Goal: Task Accomplishment & Management: Manage account settings

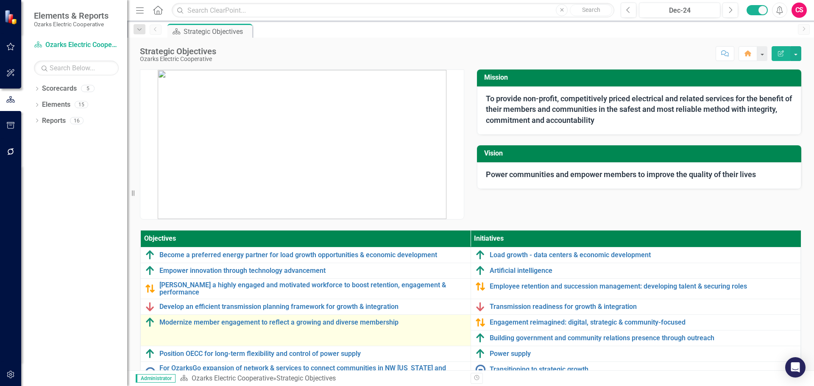
click at [341, 323] on td "Modernize member engagement to reflect a growing and diverse membership Link Ma…" at bounding box center [306, 330] width 330 height 31
click at [341, 320] on link "Modernize member engagement to reflect a growing and diverse membership" at bounding box center [312, 323] width 307 height 8
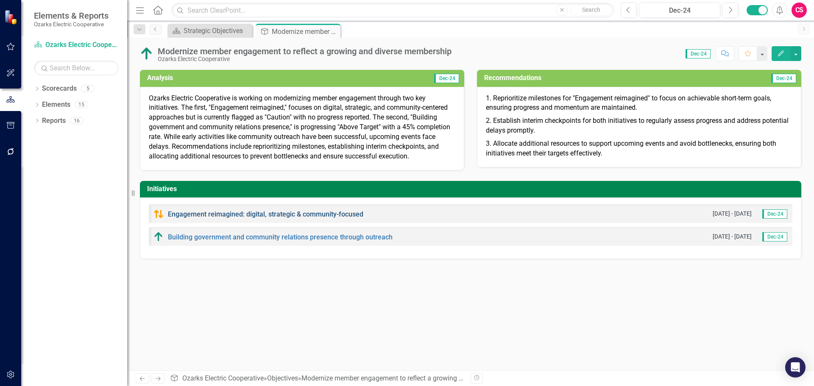
click at [292, 215] on link "Engagement reimagined: digital, strategic & community-focused" at bounding box center [266, 214] width 196 height 8
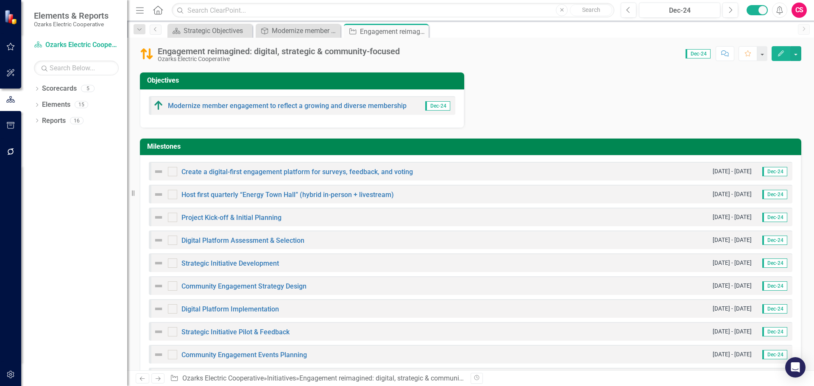
scroll to position [297, 0]
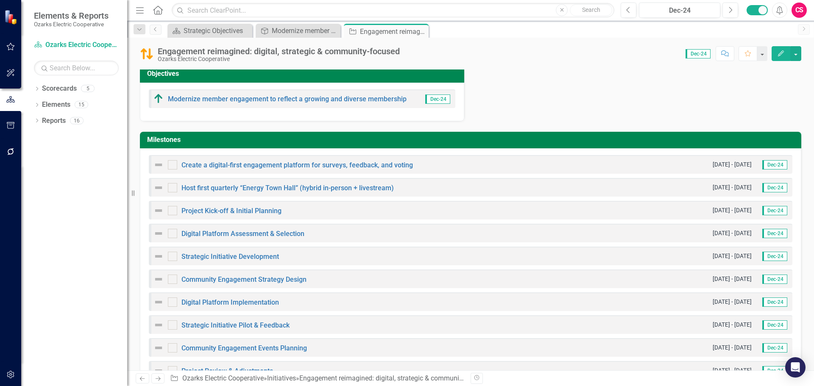
click at [783, 58] on button "Edit" at bounding box center [781, 53] width 19 height 15
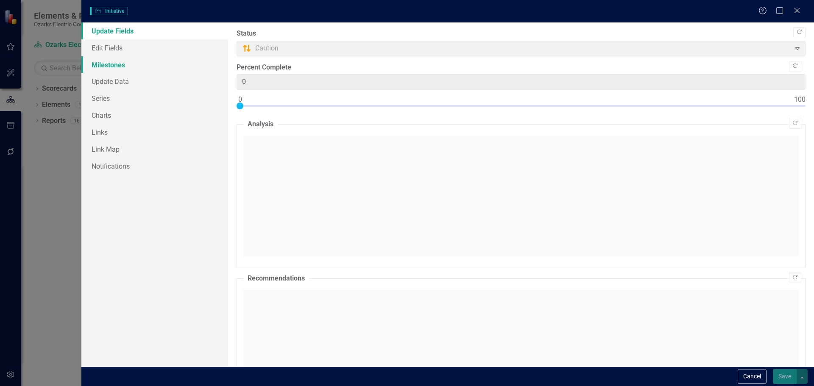
click at [116, 66] on link "Milestones" at bounding box center [154, 64] width 147 height 17
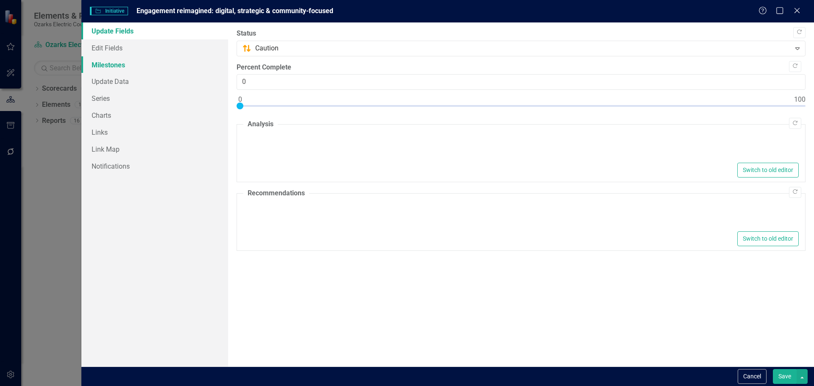
click at [139, 73] on link "Milestones" at bounding box center [154, 64] width 147 height 17
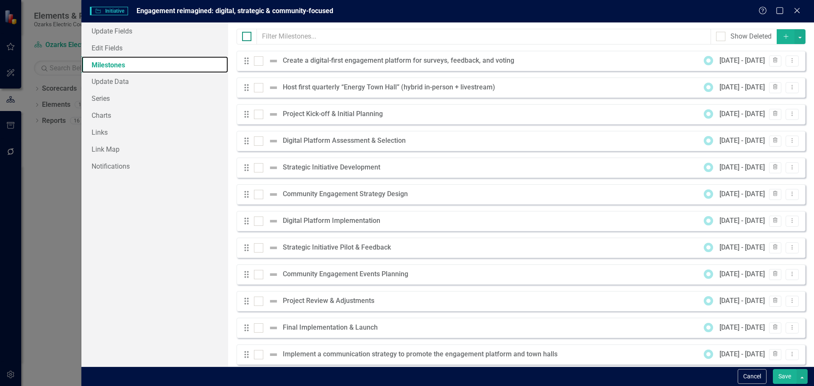
scroll to position [0, 0]
click at [257, 57] on input "checkbox" at bounding box center [257, 59] width 6 height 6
checkbox input "true"
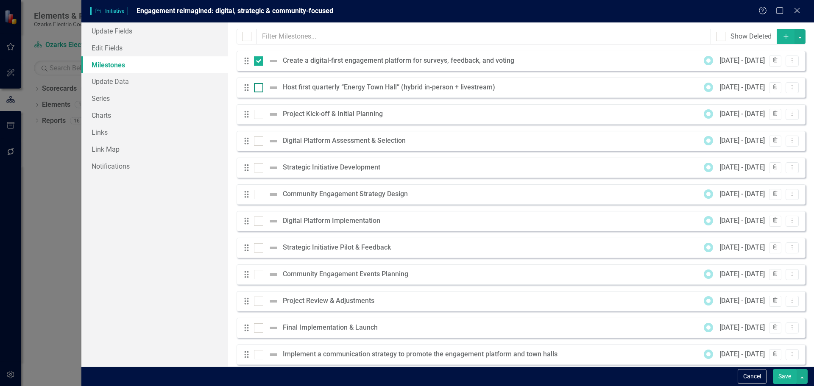
click at [257, 89] on div at bounding box center [258, 87] width 9 height 9
click at [257, 89] on input "checkbox" at bounding box center [257, 86] width 6 height 6
checkbox input "true"
click at [259, 116] on div at bounding box center [258, 114] width 9 height 9
click at [259, 115] on input "checkbox" at bounding box center [257, 113] width 6 height 6
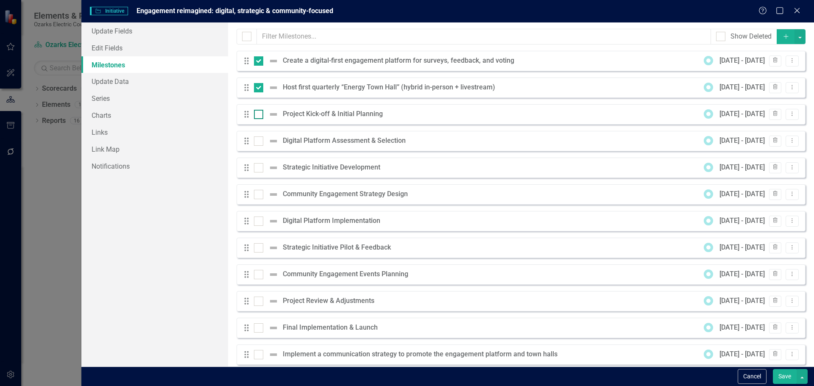
checkbox input "true"
click at [795, 42] on button "button" at bounding box center [800, 36] width 11 height 15
click at [782, 81] on link "Edit Multiple Edit Multiple" at bounding box center [765, 84] width 67 height 16
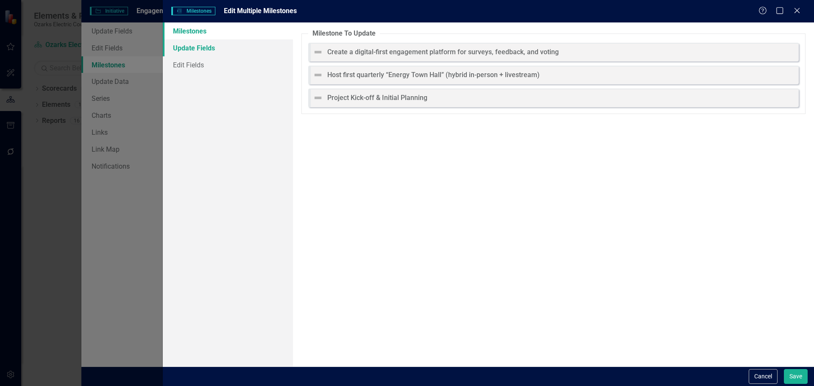
click at [190, 45] on link "Update Fields" at bounding box center [228, 47] width 130 height 17
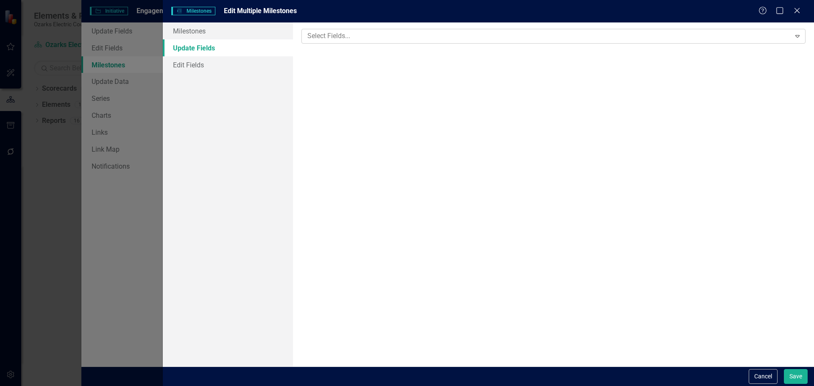
click at [339, 39] on div at bounding box center [547, 36] width 487 height 11
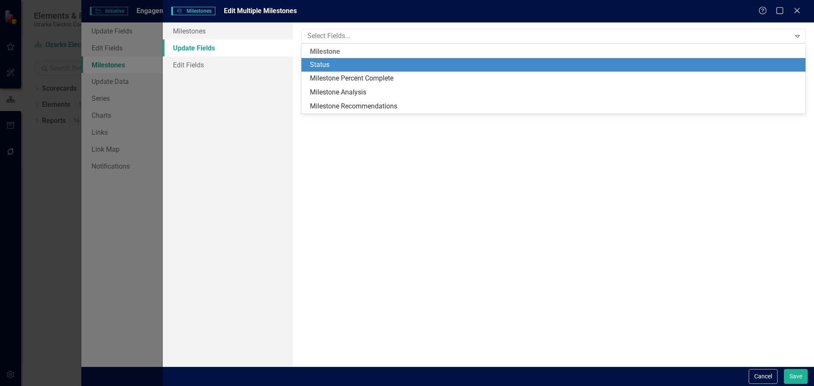
click at [341, 63] on div "Status" at bounding box center [555, 65] width 491 height 10
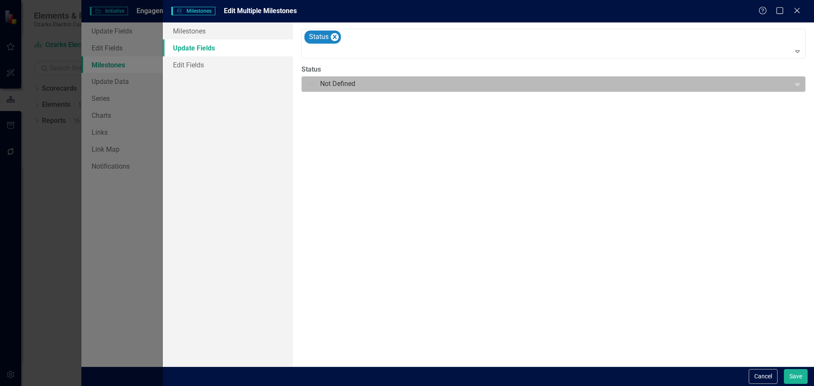
click at [356, 85] on div at bounding box center [547, 83] width 478 height 11
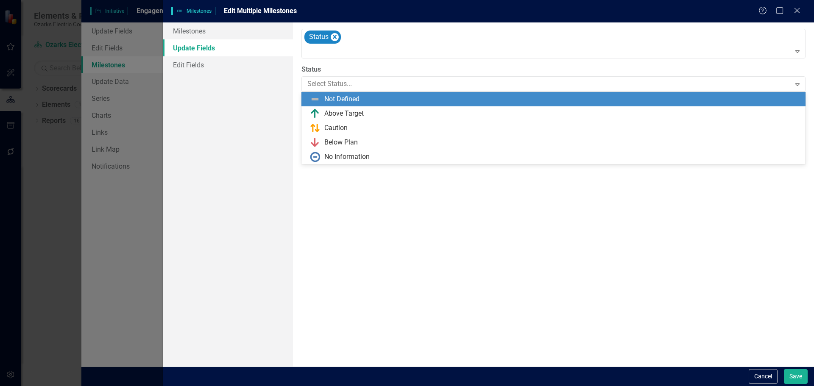
click at [358, 103] on div "Not Defined" at bounding box center [341, 100] width 35 height 10
click at [349, 88] on div at bounding box center [547, 83] width 478 height 11
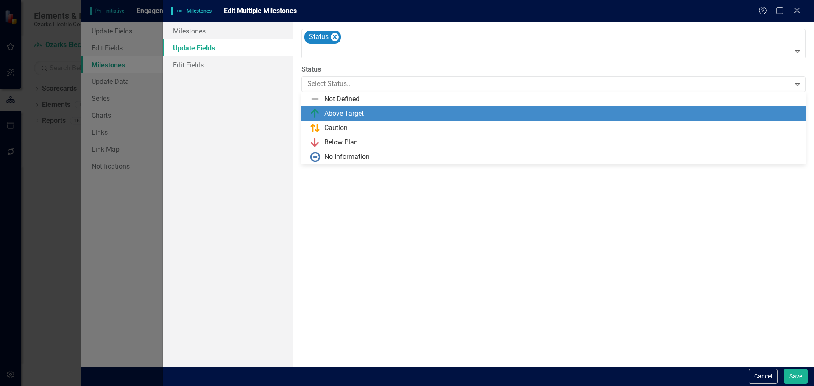
drag, startPoint x: 346, startPoint y: 110, endPoint x: 451, endPoint y: 142, distance: 110.4
click at [347, 110] on div "Above Target" at bounding box center [343, 114] width 39 height 10
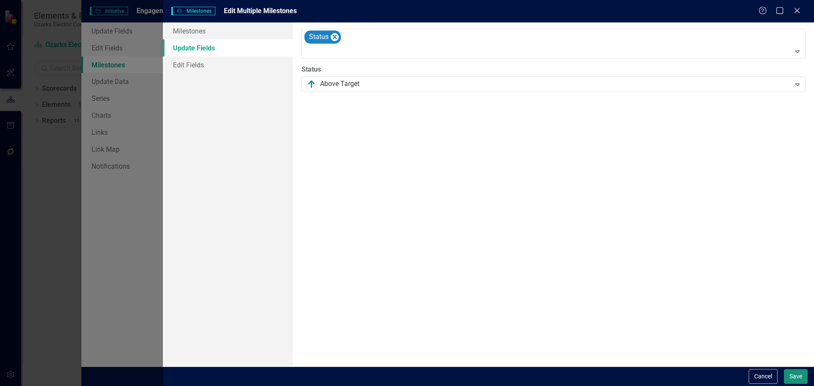
click at [801, 375] on button "Save" at bounding box center [796, 376] width 24 height 15
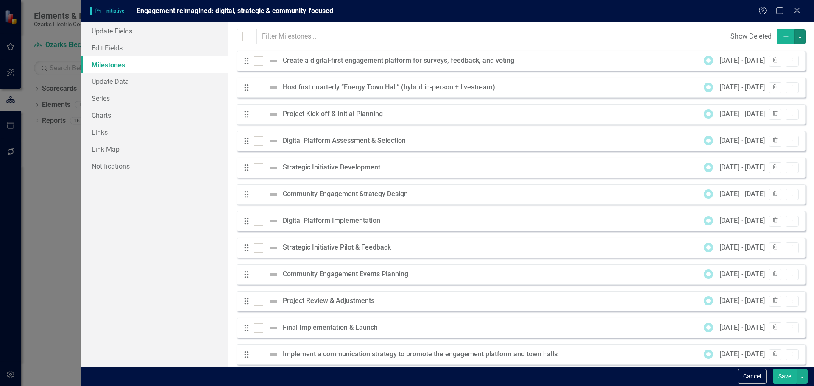
checkbox input "false"
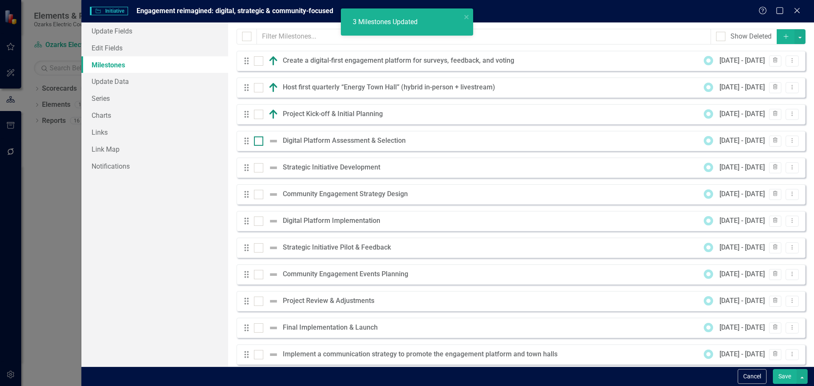
click at [255, 141] on input "checkbox" at bounding box center [257, 140] width 6 height 6
checkbox input "true"
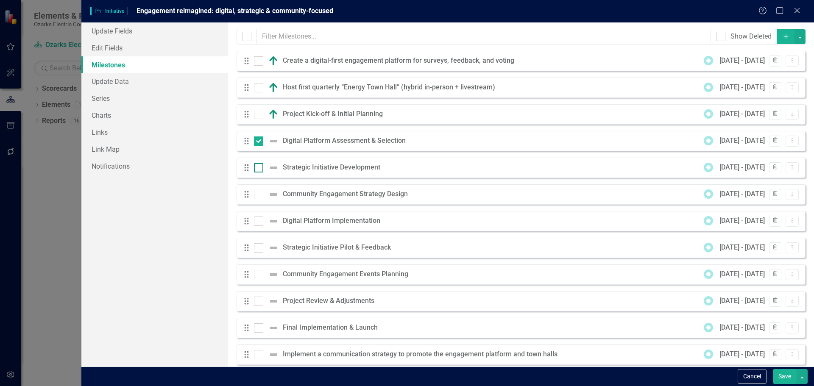
click at [260, 166] on div at bounding box center [258, 167] width 9 height 9
click at [260, 166] on input "checkbox" at bounding box center [257, 166] width 6 height 6
checkbox input "true"
click at [795, 39] on button "button" at bounding box center [800, 36] width 11 height 15
click at [776, 77] on link "Edit Multiple Edit Multiple" at bounding box center [765, 84] width 67 height 16
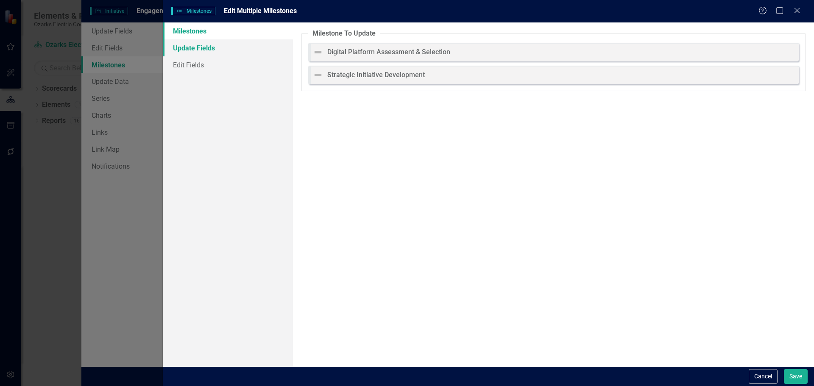
click at [183, 43] on link "Update Fields" at bounding box center [228, 47] width 130 height 17
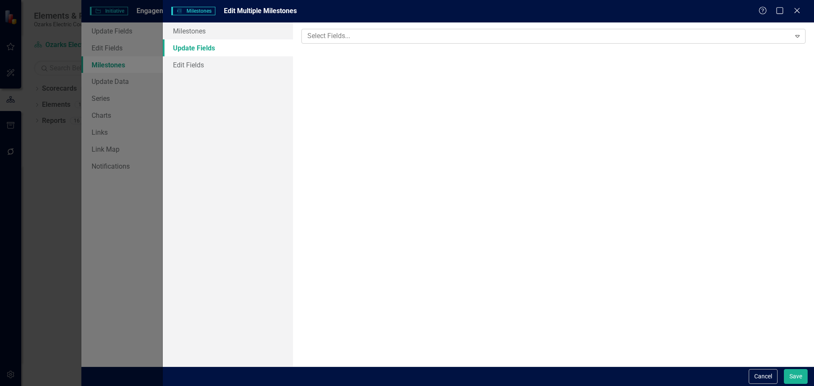
click at [356, 43] on div "Select Fields... Expand" at bounding box center [554, 36] width 504 height 15
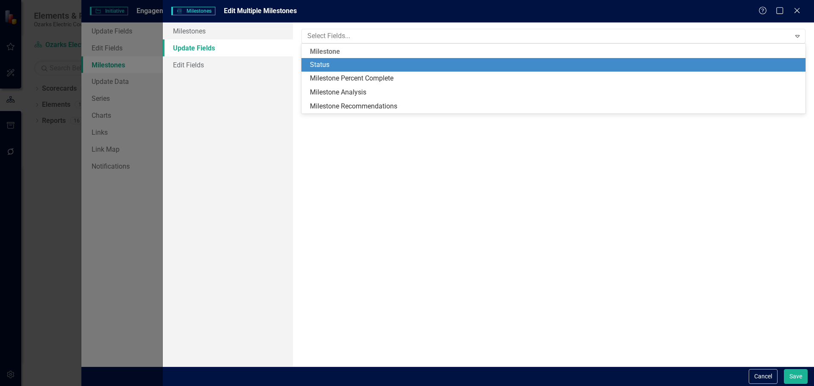
click at [341, 70] on div "Status" at bounding box center [554, 65] width 504 height 14
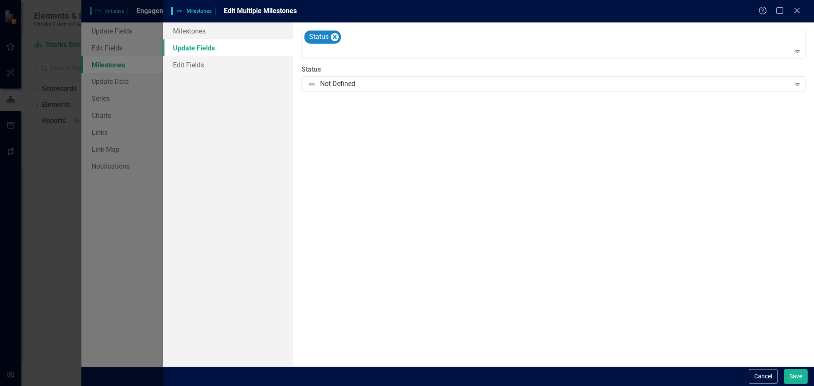
click at [340, 71] on label "Status" at bounding box center [554, 70] width 504 height 10
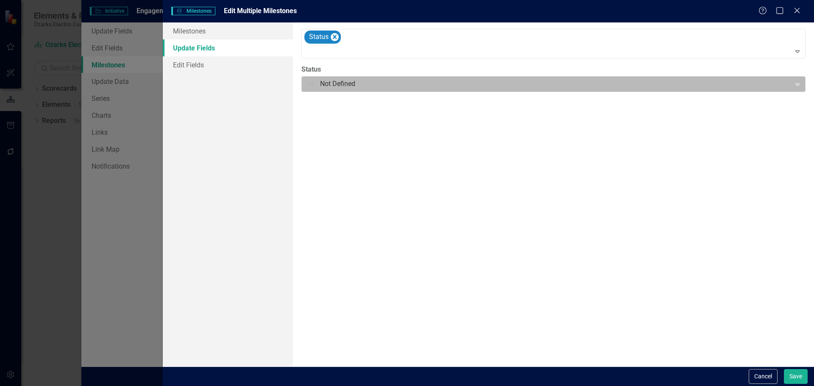
click at [336, 79] on div at bounding box center [547, 83] width 478 height 11
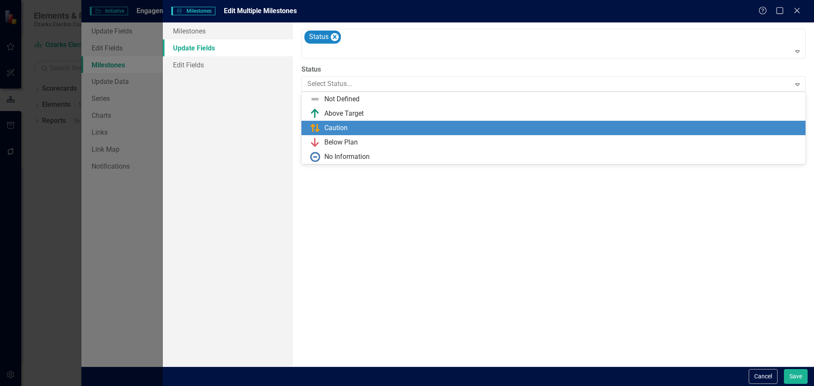
click at [334, 124] on div "Caution" at bounding box center [335, 128] width 23 height 10
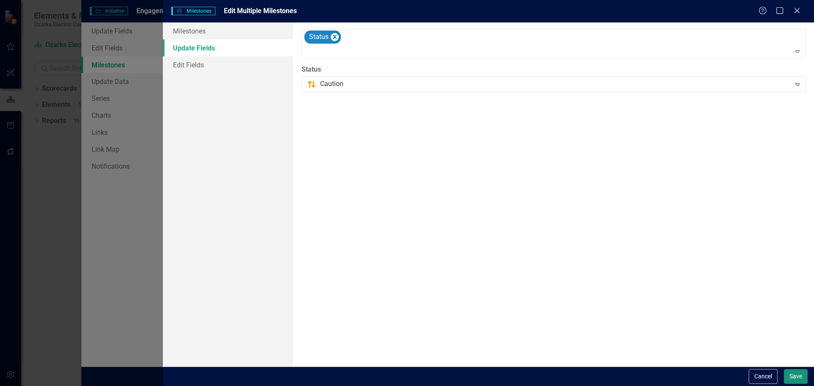
click at [793, 380] on button "Save" at bounding box center [796, 376] width 24 height 15
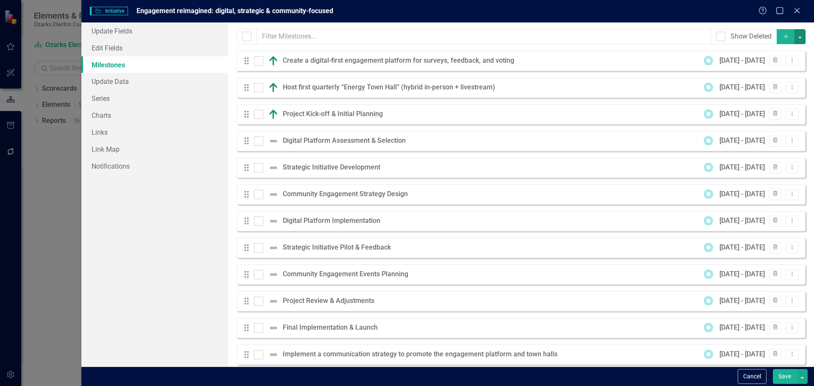
checkbox input "false"
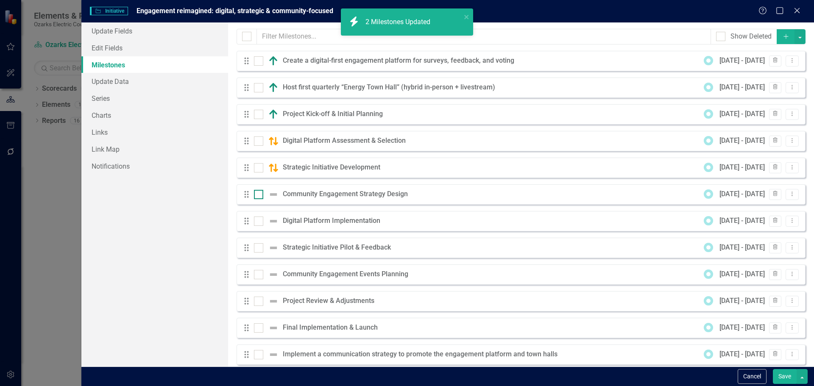
click at [263, 196] on div at bounding box center [258, 194] width 9 height 9
click at [260, 196] on input "checkbox" at bounding box center [257, 193] width 6 height 6
click at [259, 196] on div at bounding box center [258, 194] width 9 height 9
click at [259, 196] on input "checkbox" at bounding box center [257, 193] width 6 height 6
checkbox input "false"
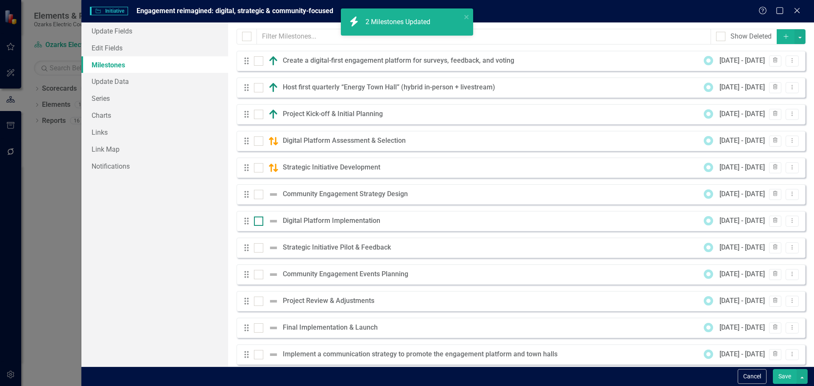
click at [254, 222] on div at bounding box center [258, 221] width 9 height 9
click at [254, 222] on input "checkbox" at bounding box center [257, 220] width 6 height 6
checkbox input "true"
click at [256, 195] on input "checkbox" at bounding box center [257, 193] width 6 height 6
checkbox input "true"
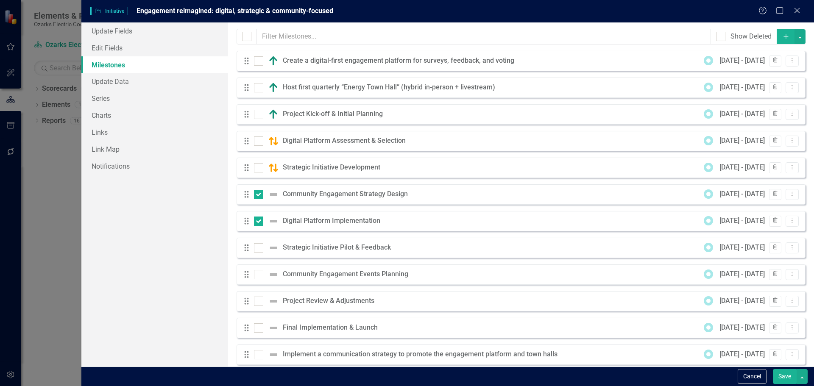
click at [264, 256] on div "Drag Strategic Initiative Pilot & Feedback [DATE] - [DATE] Trash Dropdown Menu" at bounding box center [521, 248] width 569 height 20
click at [258, 248] on input "checkbox" at bounding box center [257, 246] width 6 height 6
checkbox input "true"
click at [263, 275] on div at bounding box center [258, 274] width 9 height 9
click at [260, 275] on input "checkbox" at bounding box center [257, 273] width 6 height 6
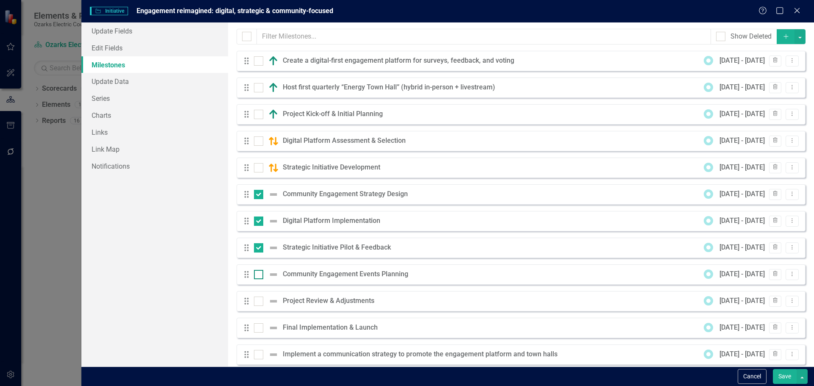
checkbox input "true"
click at [259, 301] on input "checkbox" at bounding box center [257, 300] width 6 height 6
checkbox input "true"
click at [259, 331] on div at bounding box center [258, 328] width 9 height 9
click at [259, 329] on input "checkbox" at bounding box center [257, 327] width 6 height 6
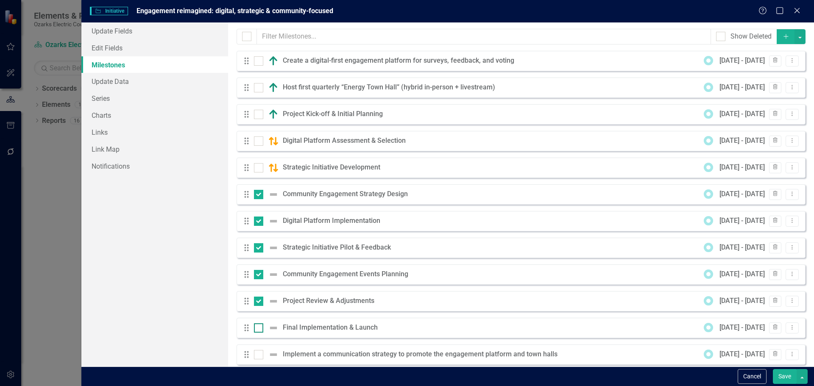
checkbox input "true"
drag, startPoint x: 261, startPoint y: 355, endPoint x: 290, endPoint y: 334, distance: 35.8
click at [260, 355] on div at bounding box center [258, 354] width 9 height 9
click at [260, 355] on input "checkbox" at bounding box center [257, 353] width 6 height 6
checkbox input "true"
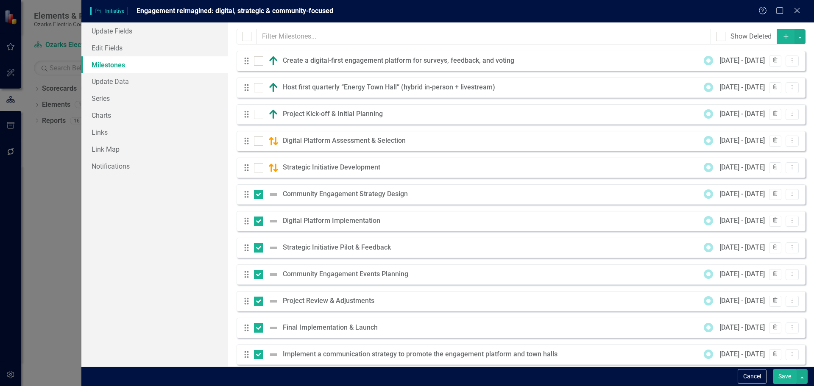
scroll to position [11, 0]
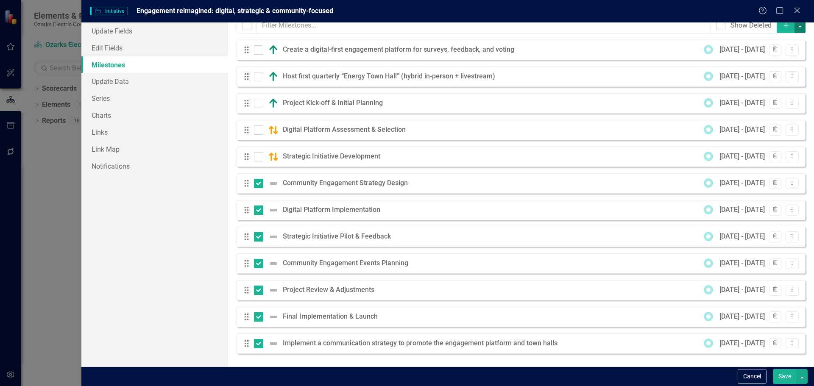
click at [795, 26] on button "button" at bounding box center [800, 25] width 11 height 15
click at [778, 72] on link "Edit Multiple Edit Multiple" at bounding box center [765, 73] width 67 height 16
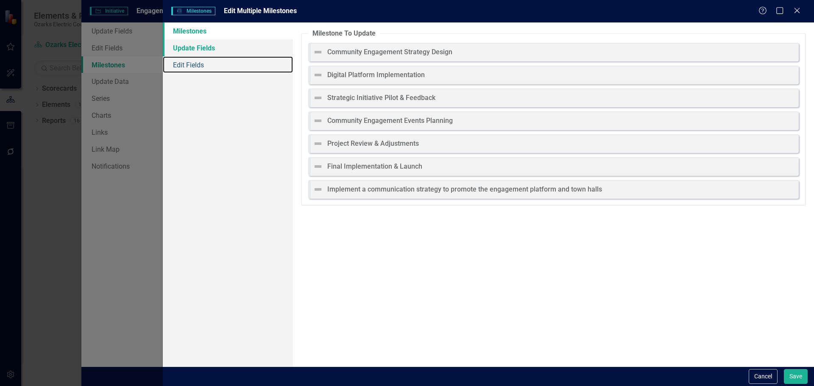
drag, startPoint x: 195, startPoint y: 63, endPoint x: 275, endPoint y: 55, distance: 80.5
click at [195, 62] on link "Edit Fields" at bounding box center [228, 64] width 130 height 17
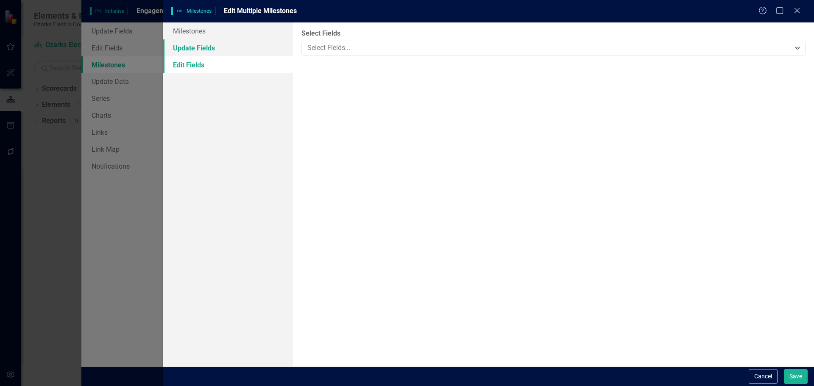
drag, startPoint x: 218, startPoint y: 50, endPoint x: 274, endPoint y: 48, distance: 55.2
click at [219, 50] on link "Update Fields" at bounding box center [228, 47] width 130 height 17
click at [350, 50] on div "ClearPoint Can Do More! How ClearPoint Can Help Close Enterprise plans can auto…" at bounding box center [553, 194] width 521 height 344
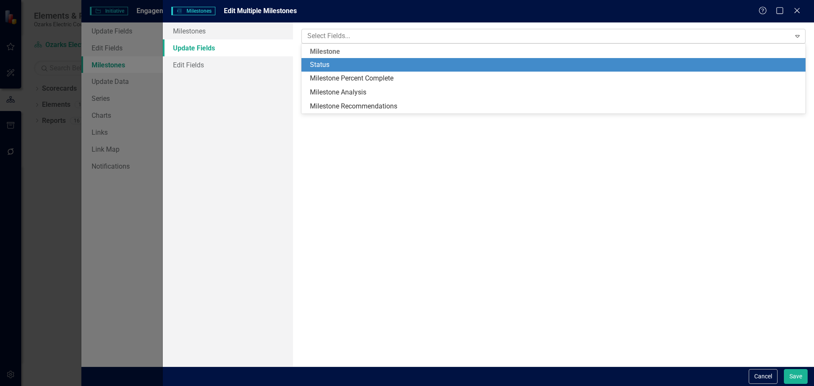
click at [348, 40] on div at bounding box center [547, 36] width 487 height 11
click at [347, 69] on div "Status" at bounding box center [555, 65] width 491 height 10
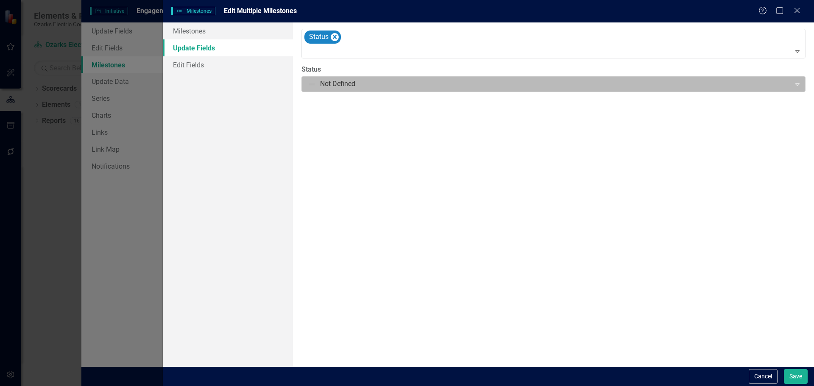
click at [343, 84] on div at bounding box center [547, 83] width 478 height 11
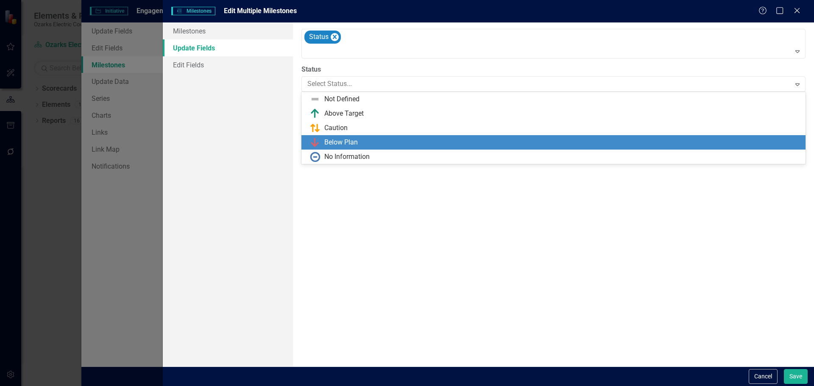
click at [329, 151] on div "No Information" at bounding box center [554, 157] width 504 height 14
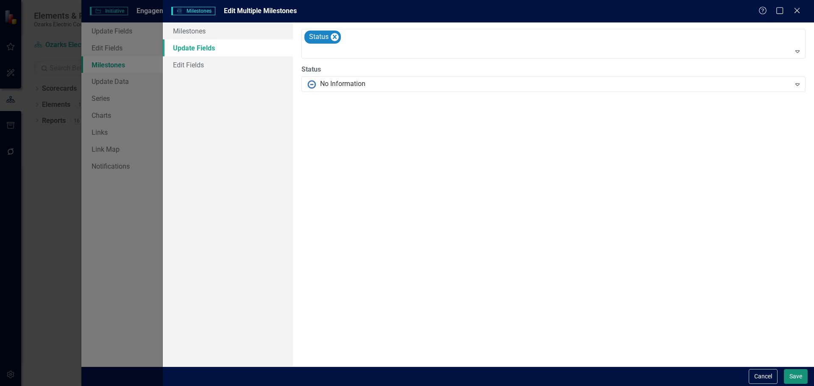
click at [798, 373] on button "Save" at bounding box center [796, 376] width 24 height 15
checkbox input "false"
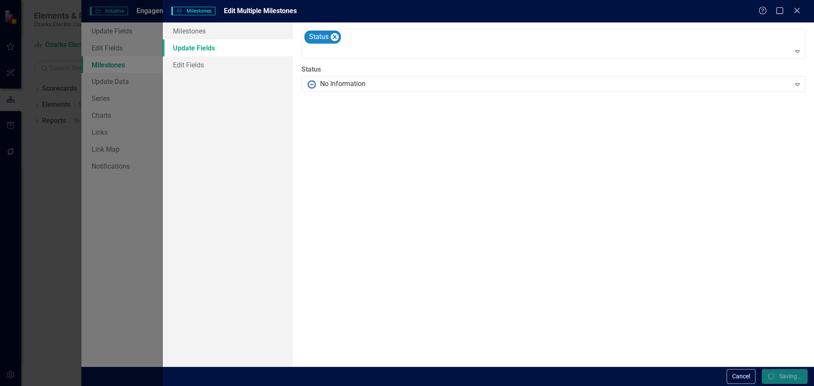
checkbox input "false"
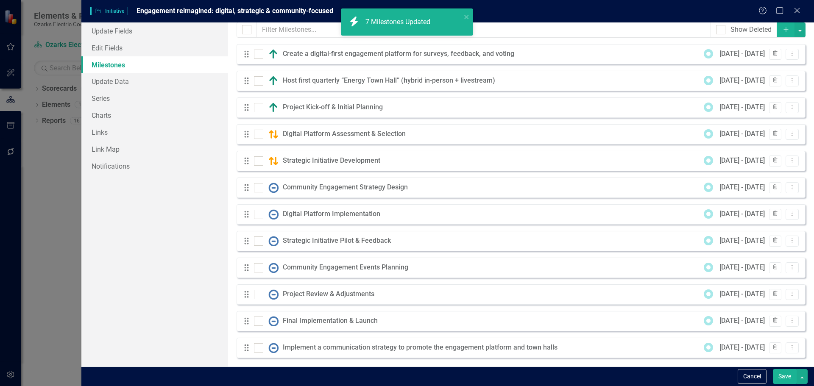
click at [783, 380] on button "Save" at bounding box center [785, 376] width 24 height 15
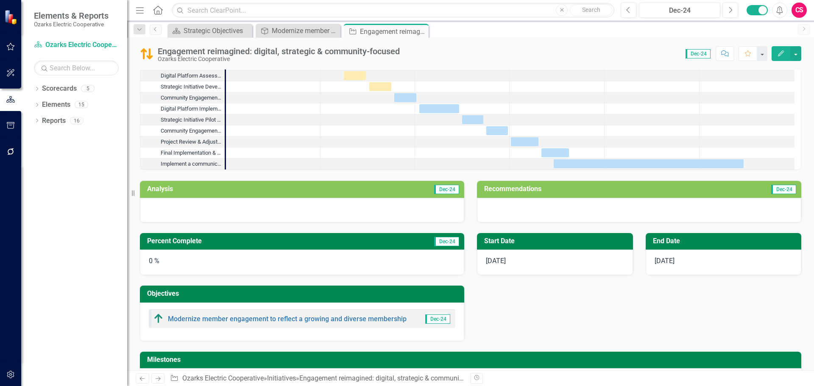
scroll to position [0, 0]
